Goal: Task Accomplishment & Management: Manage account settings

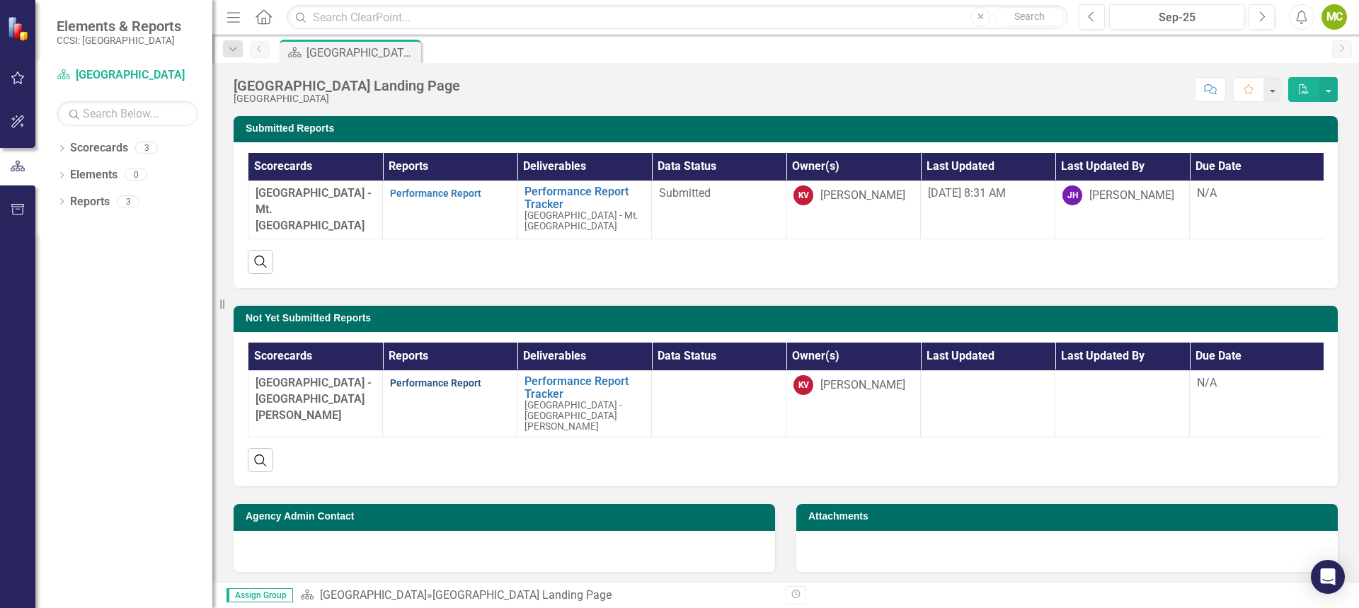
click at [461, 387] on link "Performance Report" at bounding box center [435, 382] width 91 height 11
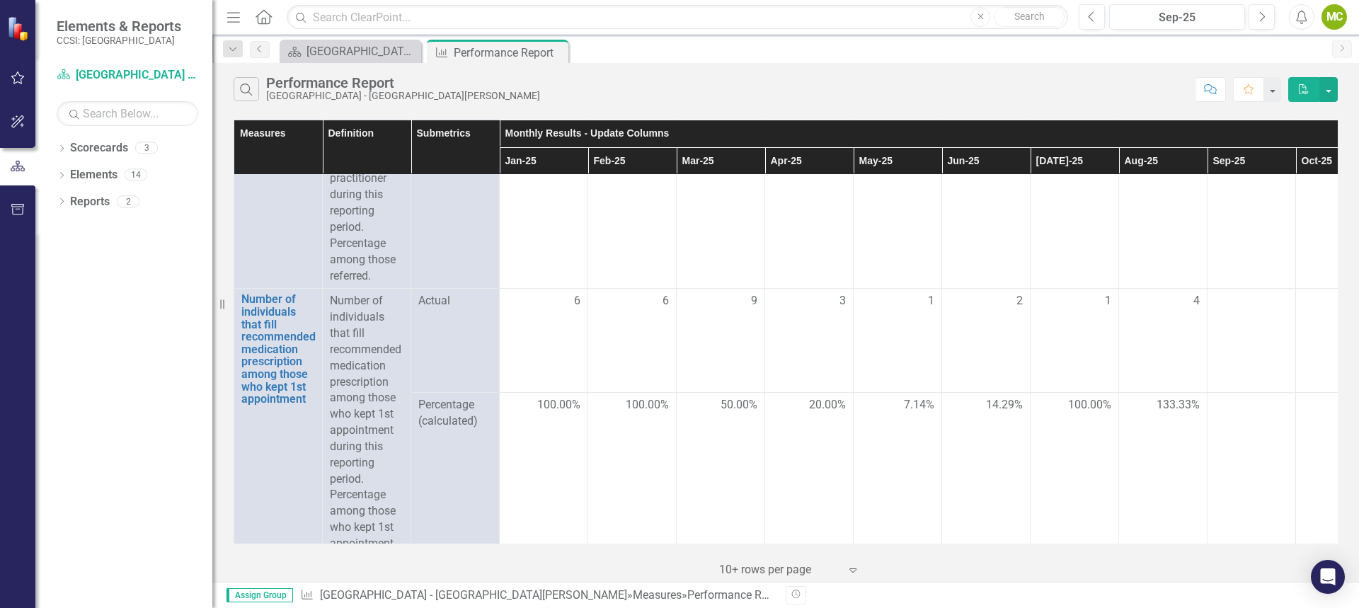
scroll to position [1911, 0]
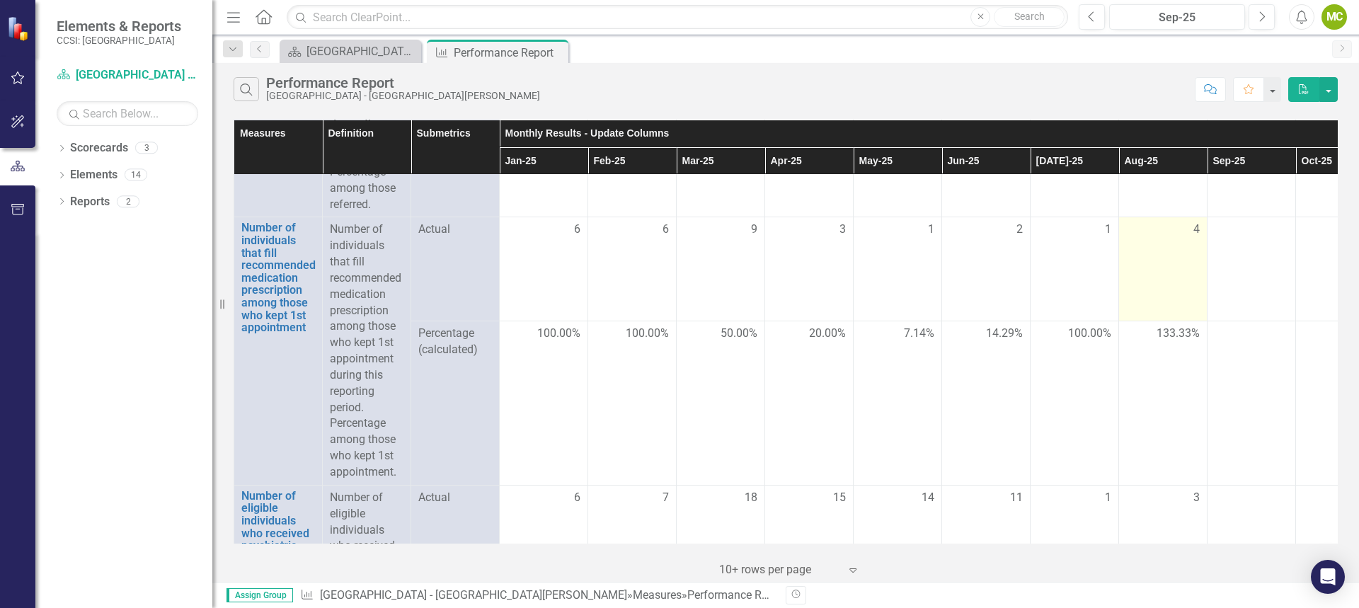
click at [1195, 238] on span "4" at bounding box center [1196, 230] width 6 height 16
click at [1196, 238] on span "4" at bounding box center [1196, 230] width 6 height 16
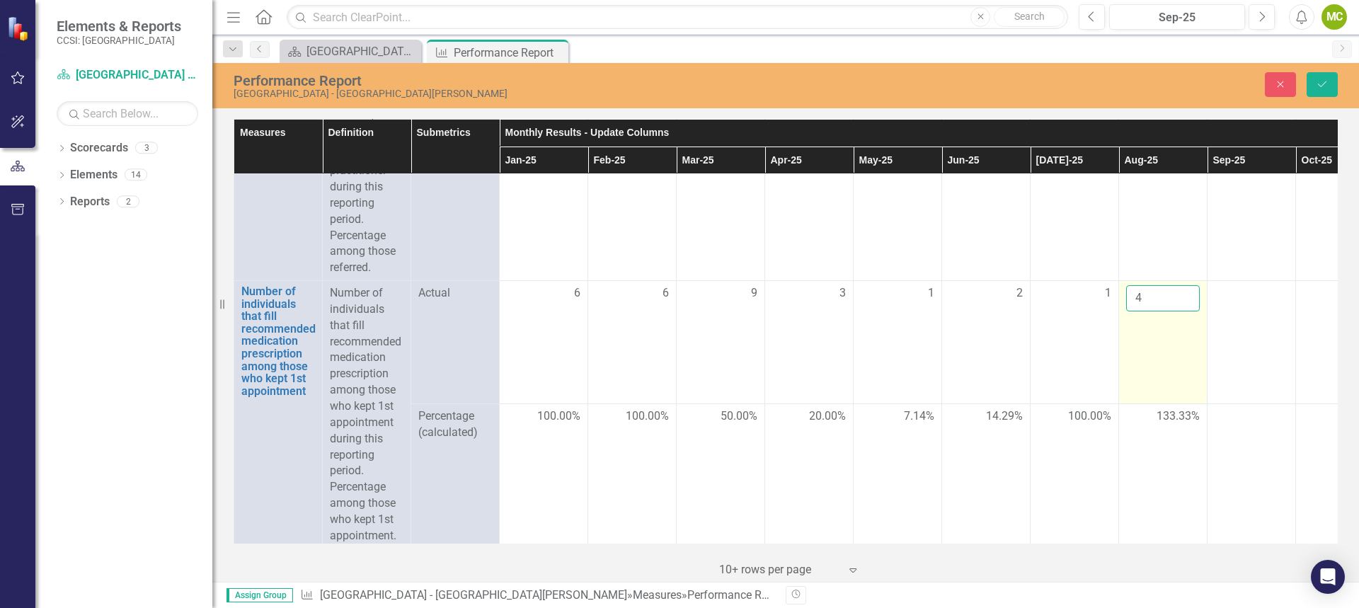
click at [1151, 311] on input "4" at bounding box center [1163, 298] width 74 height 26
type input "3"
click at [1318, 75] on button "Save" at bounding box center [1322, 84] width 31 height 25
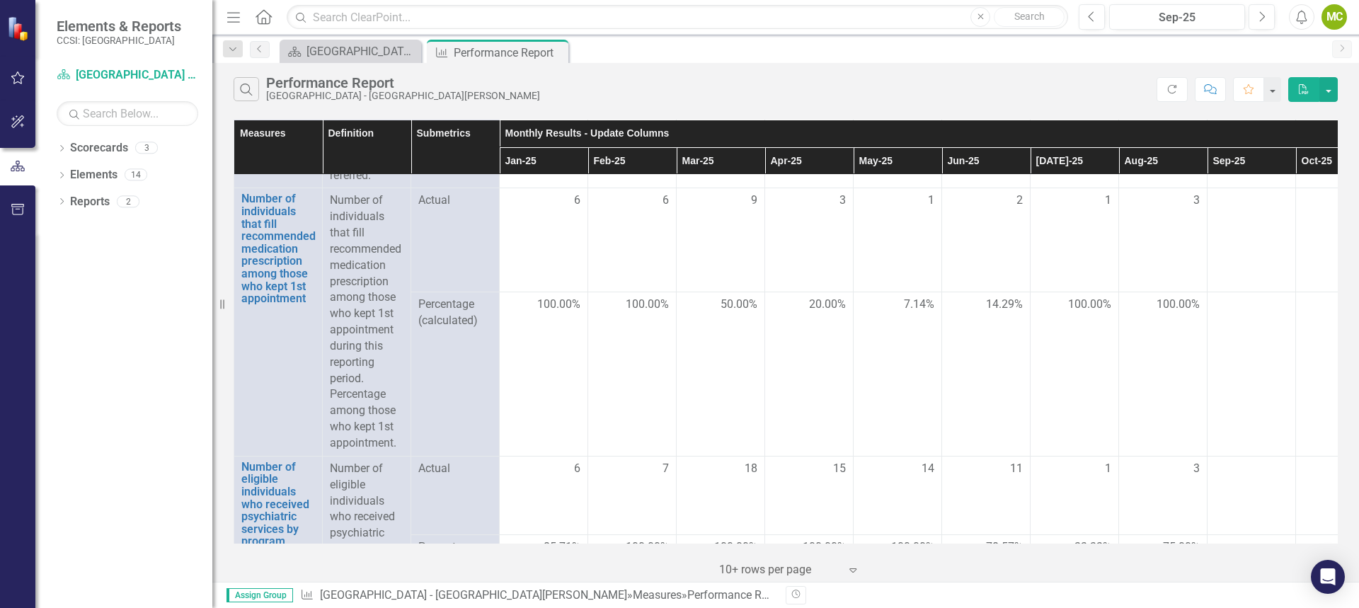
scroll to position [1918, 0]
